Goal: Task Accomplishment & Management: Manage account settings

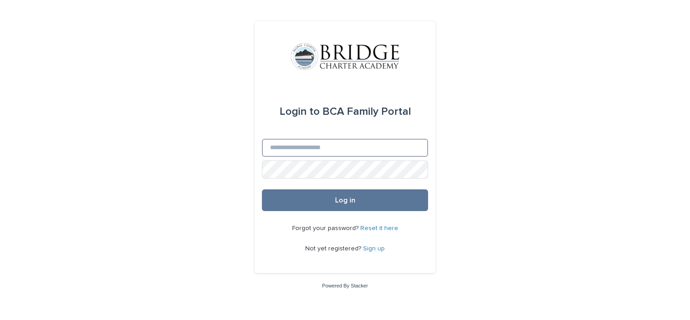
click at [282, 149] on input "Email" at bounding box center [345, 148] width 166 height 18
type input "**********"
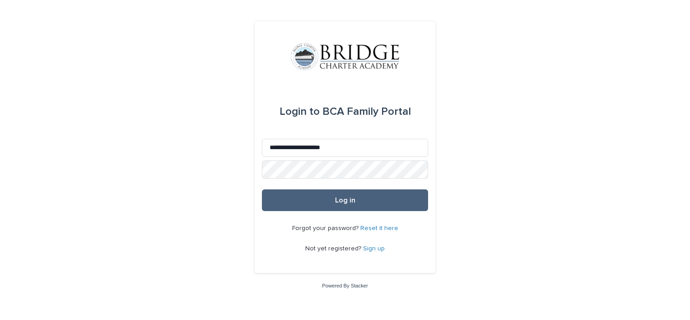
click at [334, 195] on button "Log in" at bounding box center [345, 200] width 166 height 22
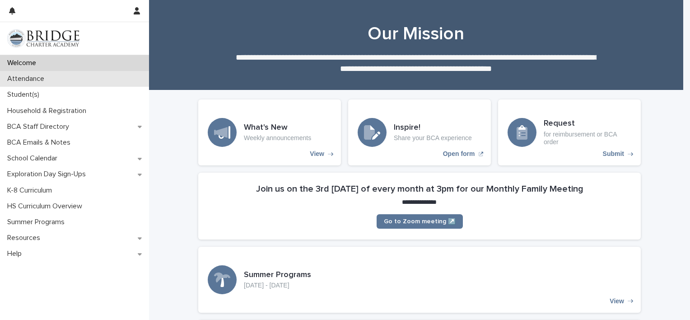
click at [43, 76] on p "Attendance" at bounding box center [28, 79] width 48 height 9
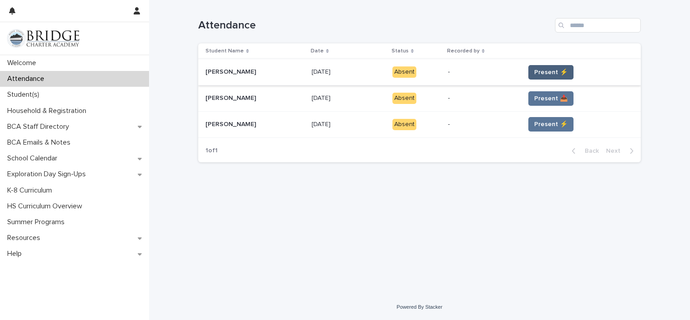
click at [534, 69] on span "Present ⚡" at bounding box center [550, 72] width 33 height 9
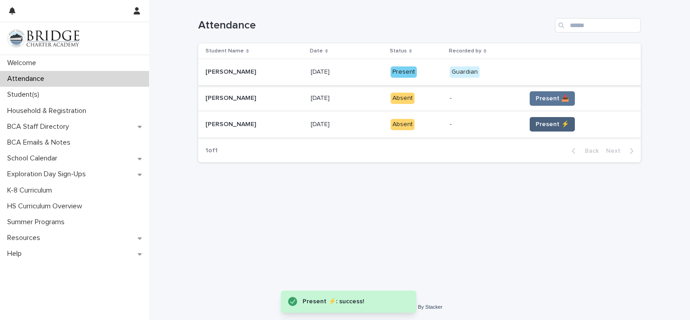
click at [539, 121] on span "Present ⚡" at bounding box center [552, 124] width 33 height 9
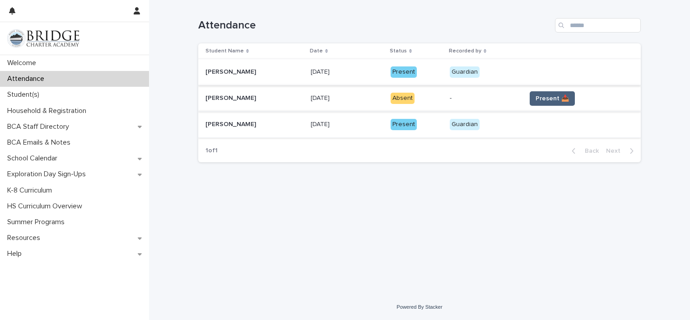
click at [544, 102] on span "Present 📥" at bounding box center [552, 98] width 33 height 9
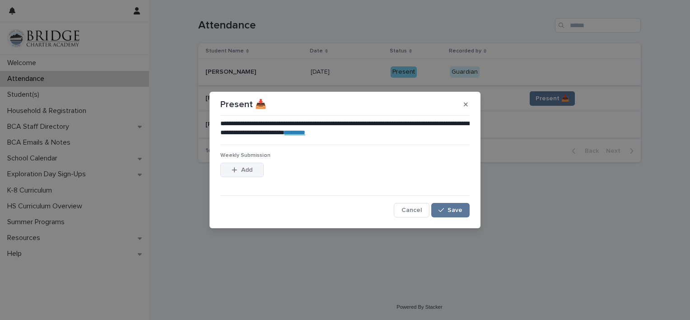
click at [236, 173] on icon "button" at bounding box center [234, 170] width 5 height 6
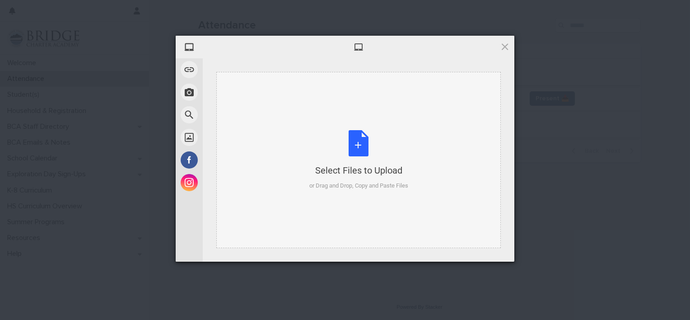
click at [349, 152] on div "Select Files to Upload or Drag and Drop, Copy and Paste Files" at bounding box center [358, 160] width 99 height 60
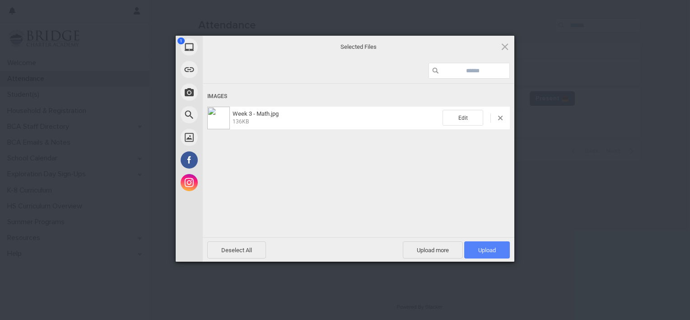
click at [492, 251] on span "Upload 1" at bounding box center [487, 250] width 18 height 7
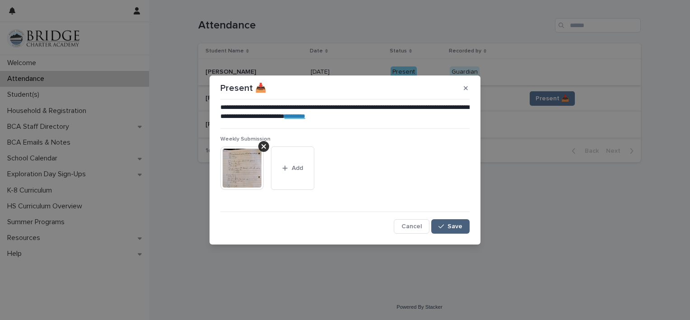
click at [455, 227] on span "Save" at bounding box center [455, 226] width 15 height 6
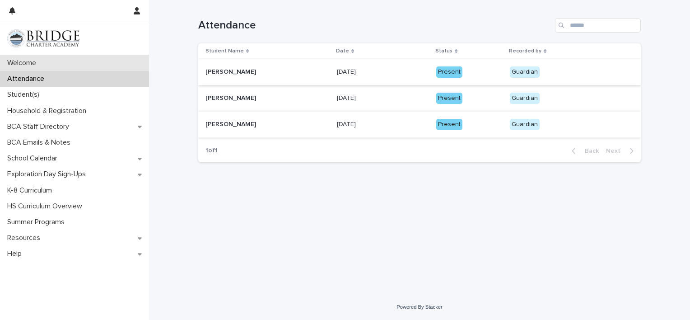
click at [45, 60] on div "Welcome" at bounding box center [74, 63] width 149 height 16
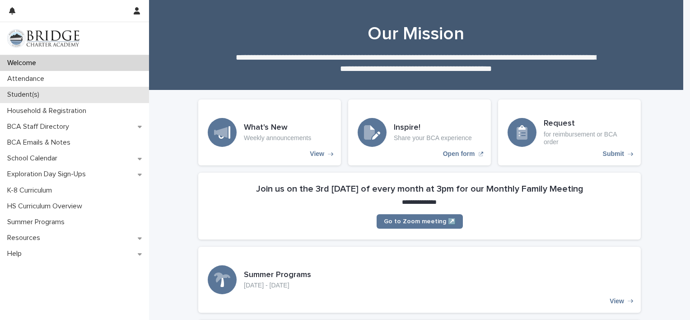
click at [70, 93] on div "Student(s)" at bounding box center [74, 95] width 149 height 16
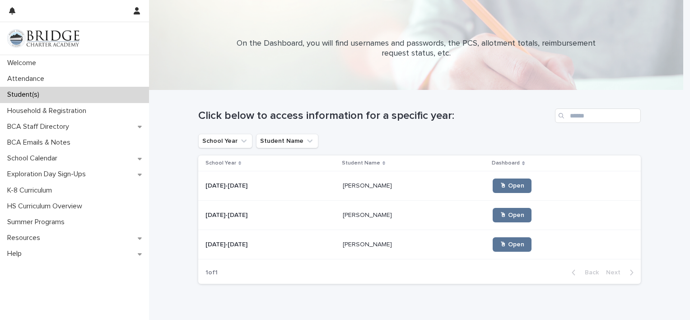
click at [343, 186] on p "[PERSON_NAME]" at bounding box center [368, 184] width 51 height 9
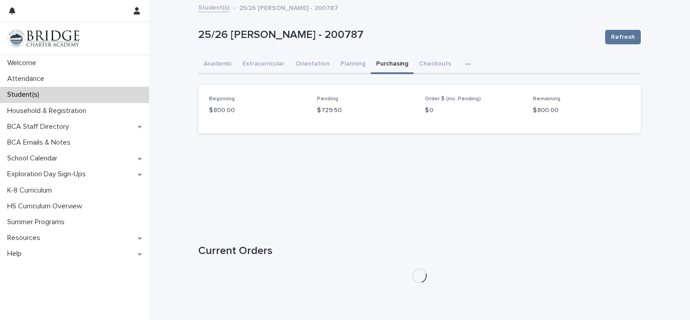
click at [387, 65] on button "Purchasing" at bounding box center [392, 64] width 43 height 19
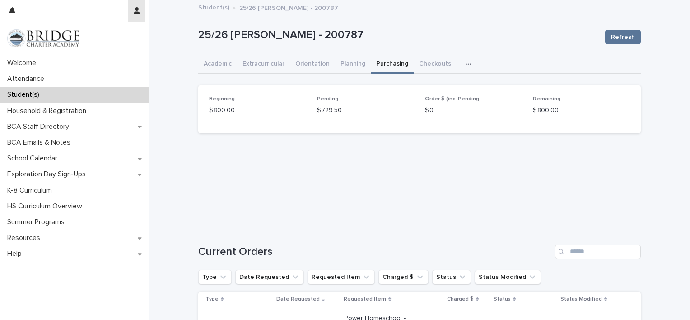
click at [136, 7] on icon "button" at bounding box center [137, 10] width 6 height 7
click at [98, 36] on p "Log Out" at bounding box center [110, 38] width 57 height 15
